Goal: Information Seeking & Learning: Find contact information

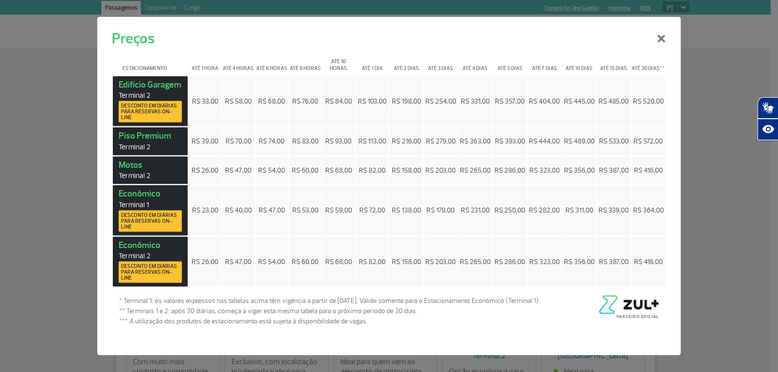
click at [665, 40] on button "×" at bounding box center [660, 36] width 25 height 35
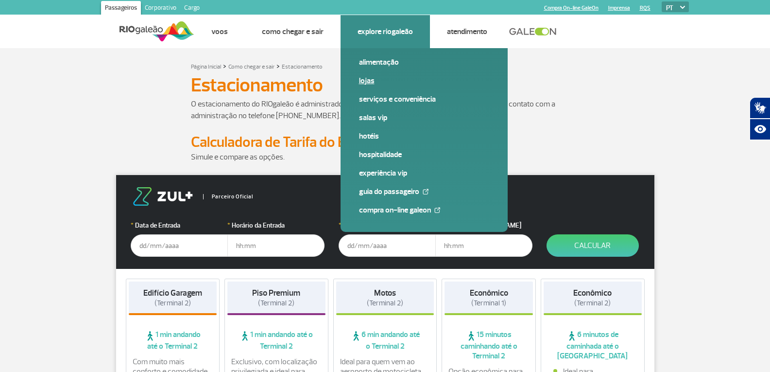
click at [372, 76] on link "Lojas" at bounding box center [424, 80] width 130 height 11
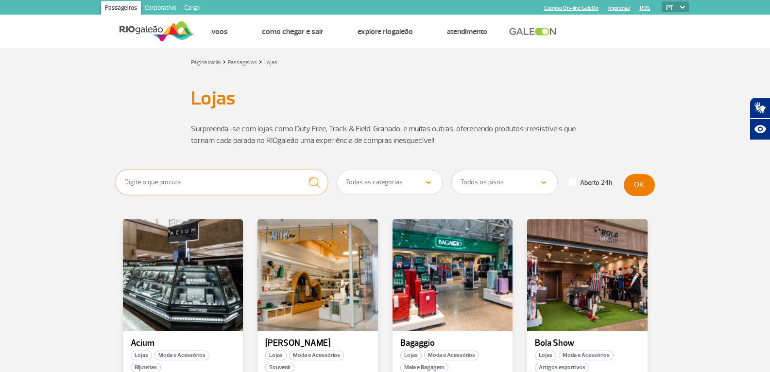
click at [257, 183] on input "text" at bounding box center [222, 182] width 213 height 25
type input "hudson"
click at [301, 170] on button "submit" at bounding box center [314, 183] width 27 height 26
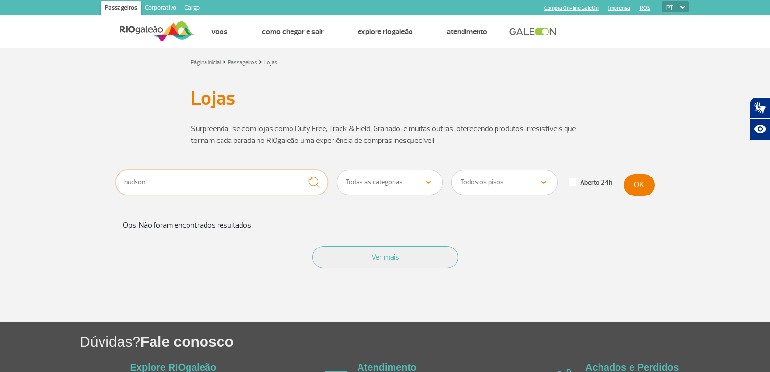
drag, startPoint x: 215, startPoint y: 184, endPoint x: 23, endPoint y: 184, distance: 192.4
click at [23, 184] on section "hudson Todas as categorias Cosmético e Beleza Eletrônicos Livros e Revistas Mod…" at bounding box center [385, 246] width 770 height 152
click at [637, 177] on button "OK" at bounding box center [639, 185] width 31 height 22
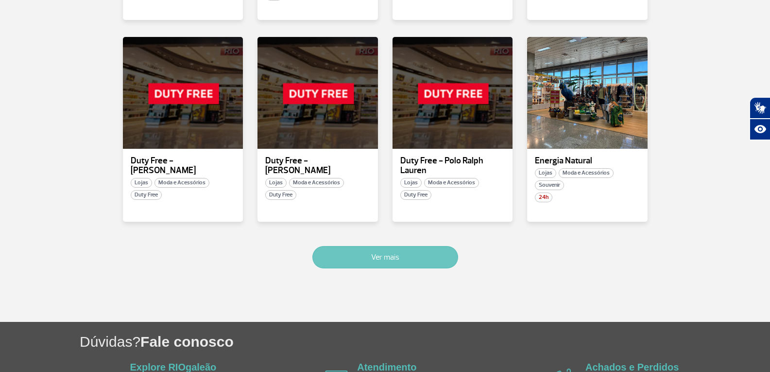
click at [332, 246] on button "Ver mais" at bounding box center [385, 257] width 146 height 22
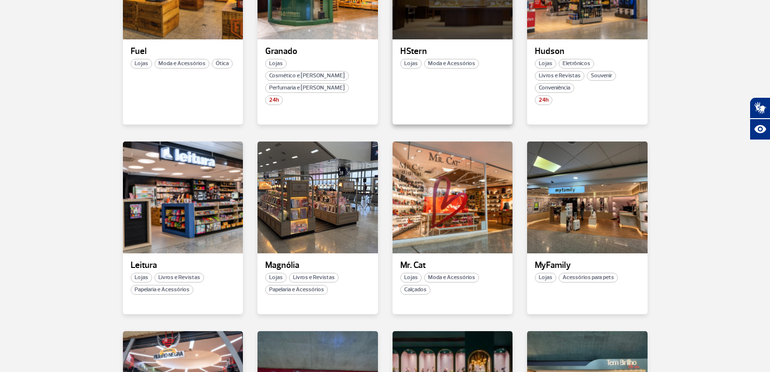
scroll to position [846, 0]
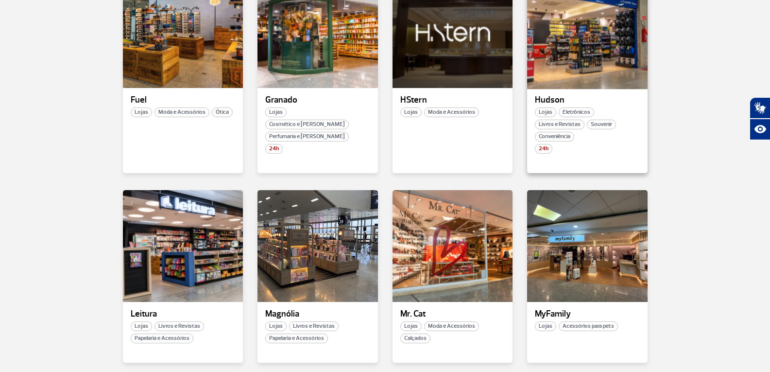
click at [572, 47] on div at bounding box center [587, 32] width 122 height 114
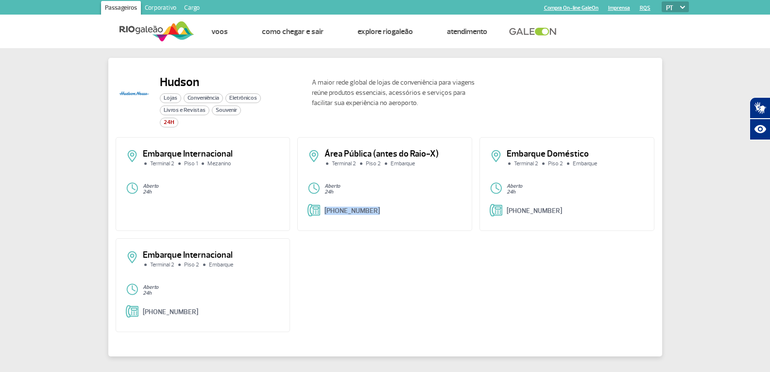
drag, startPoint x: 392, startPoint y: 208, endPoint x: 324, endPoint y: 210, distance: 68.6
click at [324, 210] on div "[PHONE_NUMBER]" at bounding box center [385, 211] width 155 height 15
copy link "[PHONE_NUMBER]"
click at [389, 308] on div "Embarque Internacional Terminal 2 Piso 1 Mezanino Aberto 24h Área Pública (ante…" at bounding box center [385, 238] width 539 height 202
drag, startPoint x: 326, startPoint y: 152, endPoint x: 393, endPoint y: 209, distance: 88.2
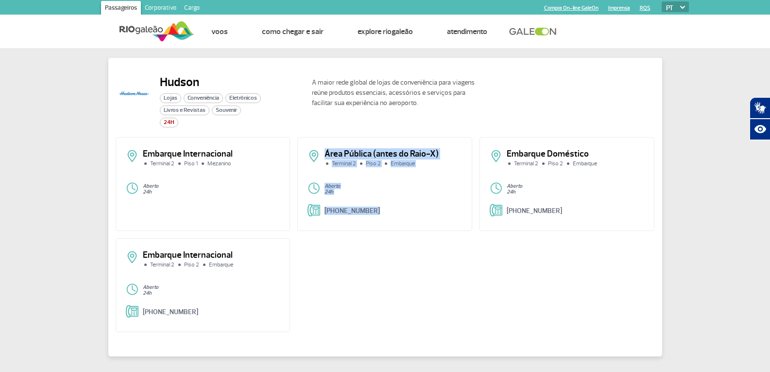
click at [393, 209] on div "Área Pública (antes do Raio-X) Terminal 2 Piso 2 Embarque Aberto 24h [PHONE_NUM…" at bounding box center [384, 184] width 175 height 94
copy div "Área Pública (antes do Raio-X) Terminal 2 Piso 2 Embarque Aberto 24h [PHONE_NUM…"
click at [378, 283] on div "Embarque Internacional Terminal 2 Piso 1 Mezanino Aberto 24h Área Pública (ante…" at bounding box center [385, 238] width 539 height 202
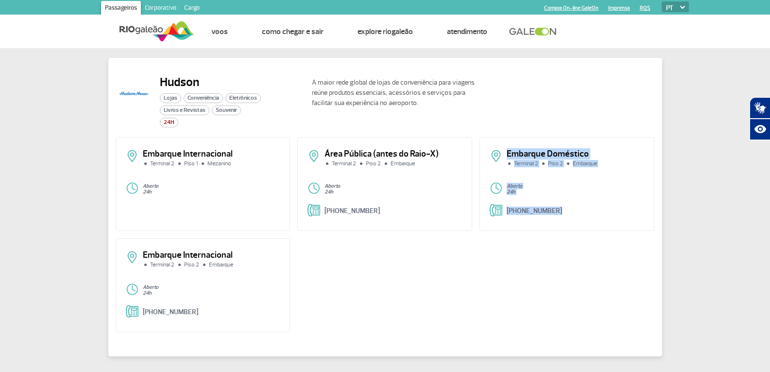
drag, startPoint x: 487, startPoint y: 155, endPoint x: 573, endPoint y: 219, distance: 107.6
click at [573, 219] on div "Embarque Doméstico Terminal 2 Piso 2 Embarque Aberto 24h [PHONE_NUMBER]" at bounding box center [567, 184] width 175 height 94
copy div "Embarque Doméstico Terminal 2 Piso 2 Embarque Aberto 24h [PHONE_NUMBER]"
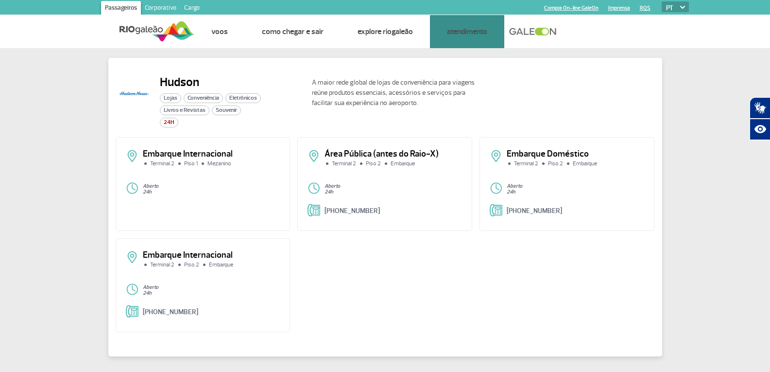
click at [281, 259] on div "Embarque Internacional Terminal 2 Piso 2 Embarque Aberto 24h [PHONE_NUMBER]" at bounding box center [203, 285] width 175 height 94
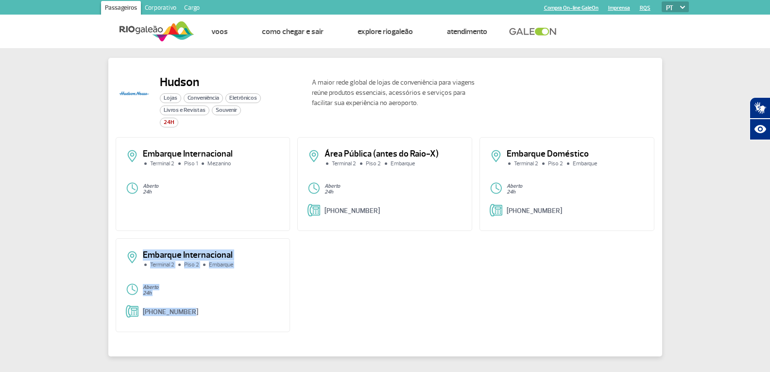
drag, startPoint x: 139, startPoint y: 248, endPoint x: 228, endPoint y: 320, distance: 114.1
click at [228, 320] on div "Embarque Internacional Terminal 2 Piso 2 Embarque Aberto 24h [PHONE_NUMBER]" at bounding box center [203, 285] width 175 height 94
copy div "Embarque Internacional Terminal 2 Piso 2 Embarque Aberto 24h [PHONE_NUMBER]"
